Goal: Check status

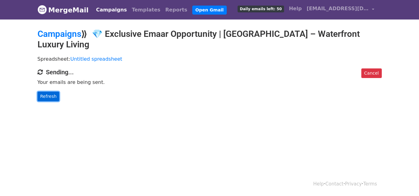
click at [51, 97] on link "Refresh" at bounding box center [49, 97] width 22 height 10
click at [48, 96] on link "Refresh" at bounding box center [49, 97] width 22 height 10
